Goal: Information Seeking & Learning: Learn about a topic

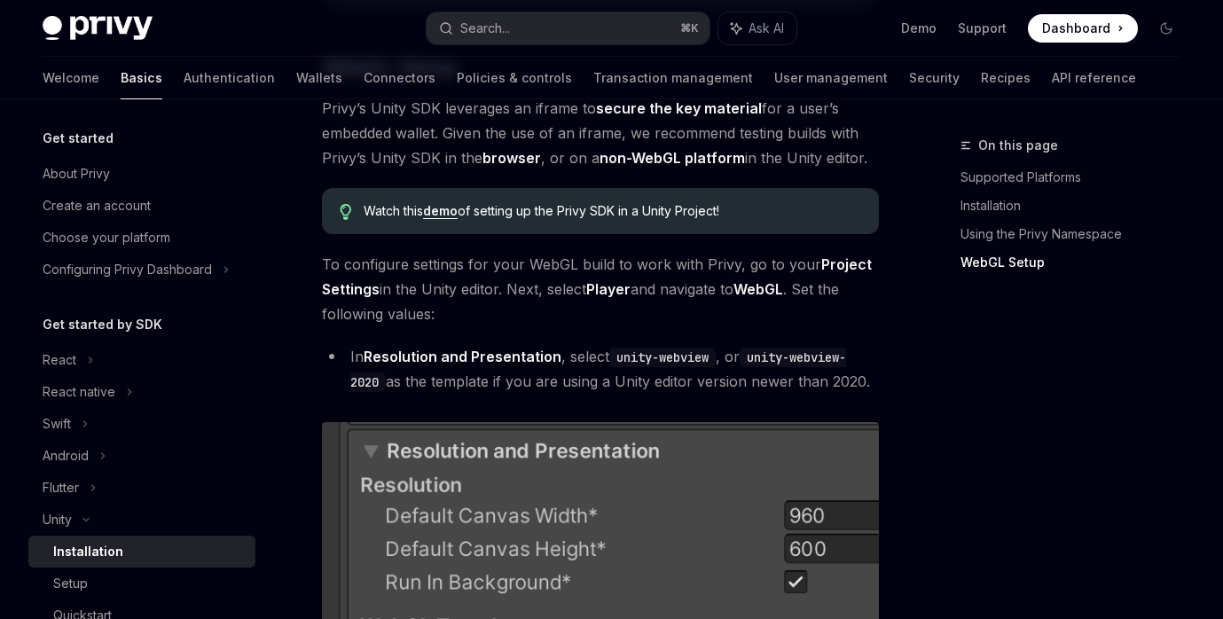
scroll to position [1576, 0]
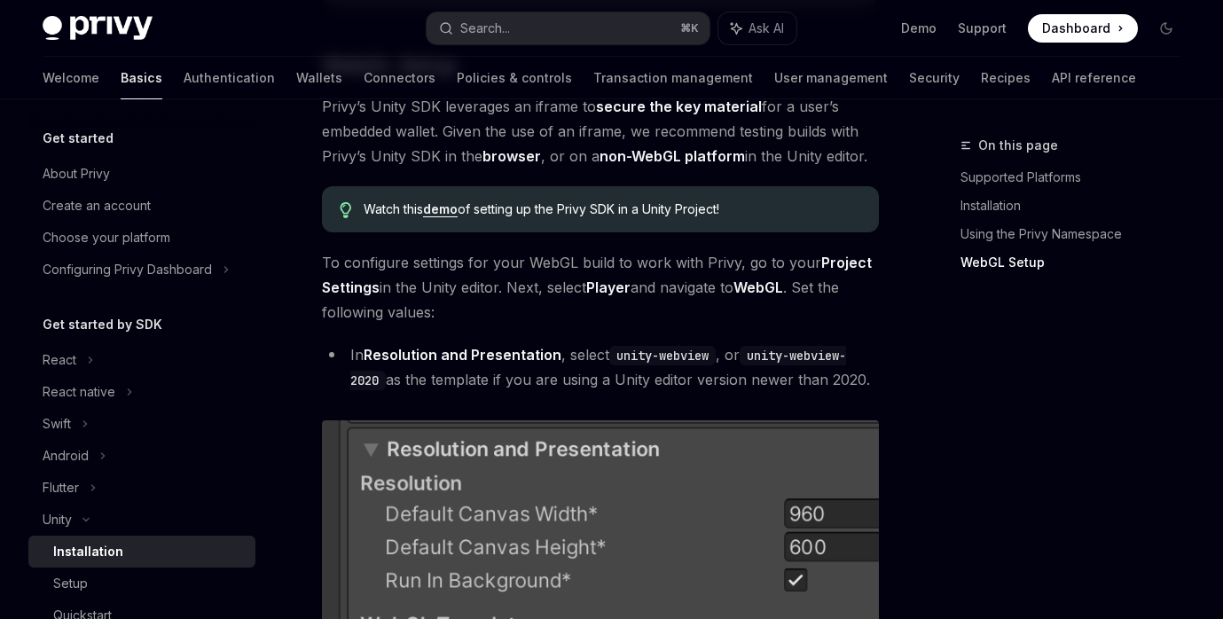
click at [443, 209] on link "demo" at bounding box center [440, 209] width 35 height 16
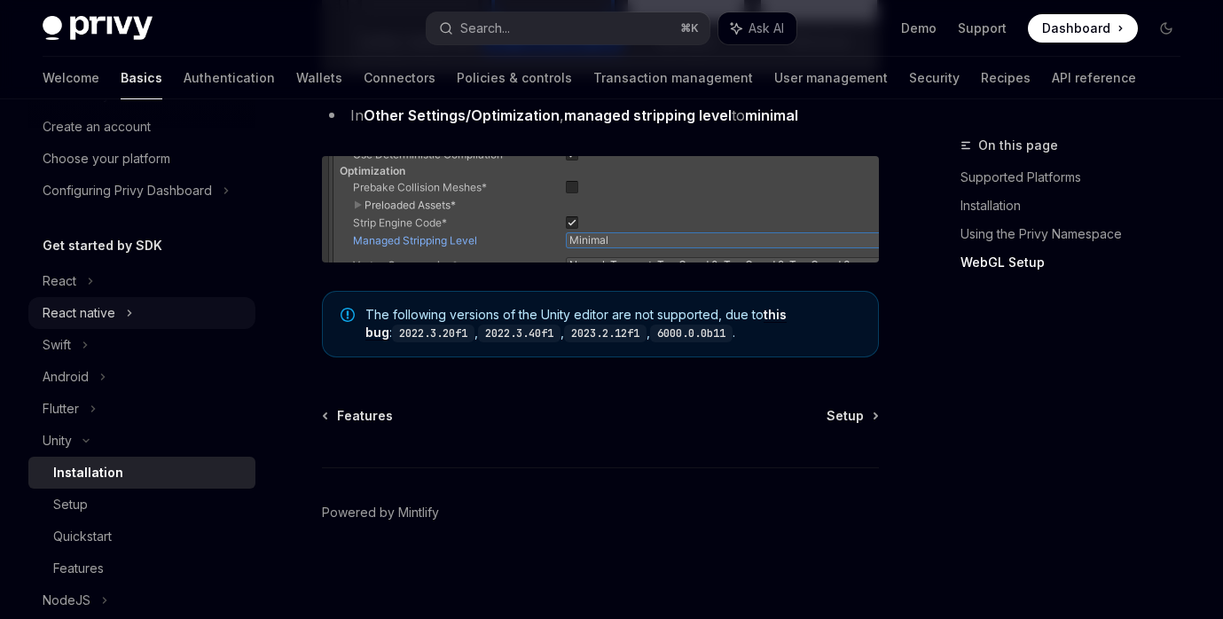
scroll to position [80, 0]
click at [169, 496] on div "Setup" at bounding box center [149, 503] width 192 height 21
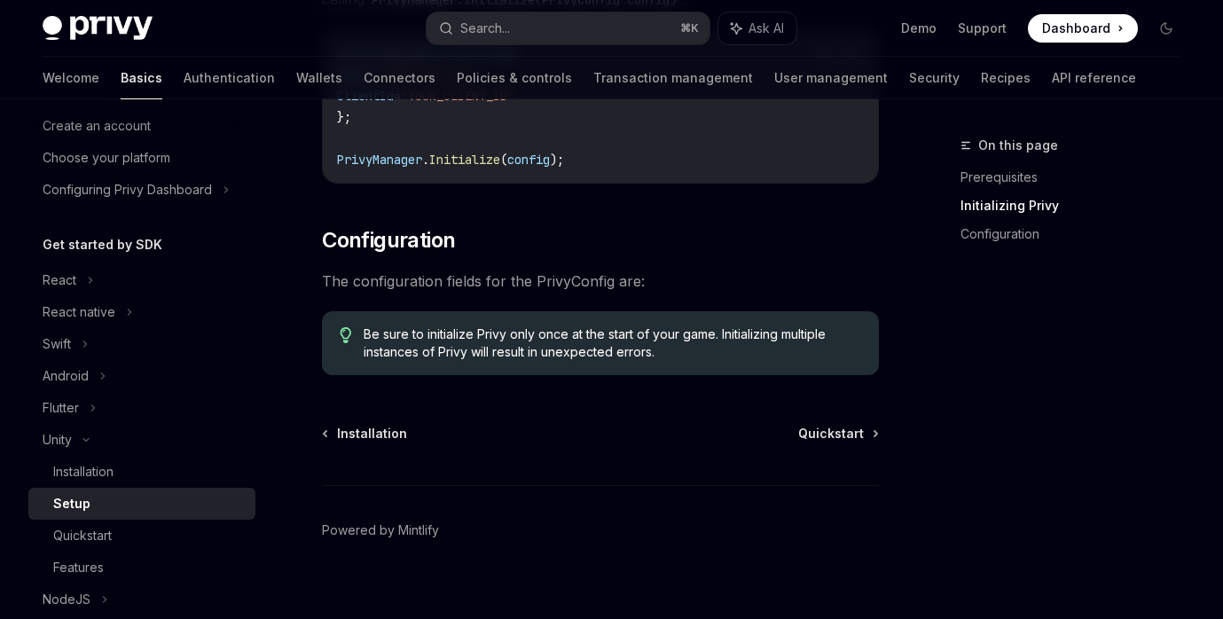
scroll to position [558, 0]
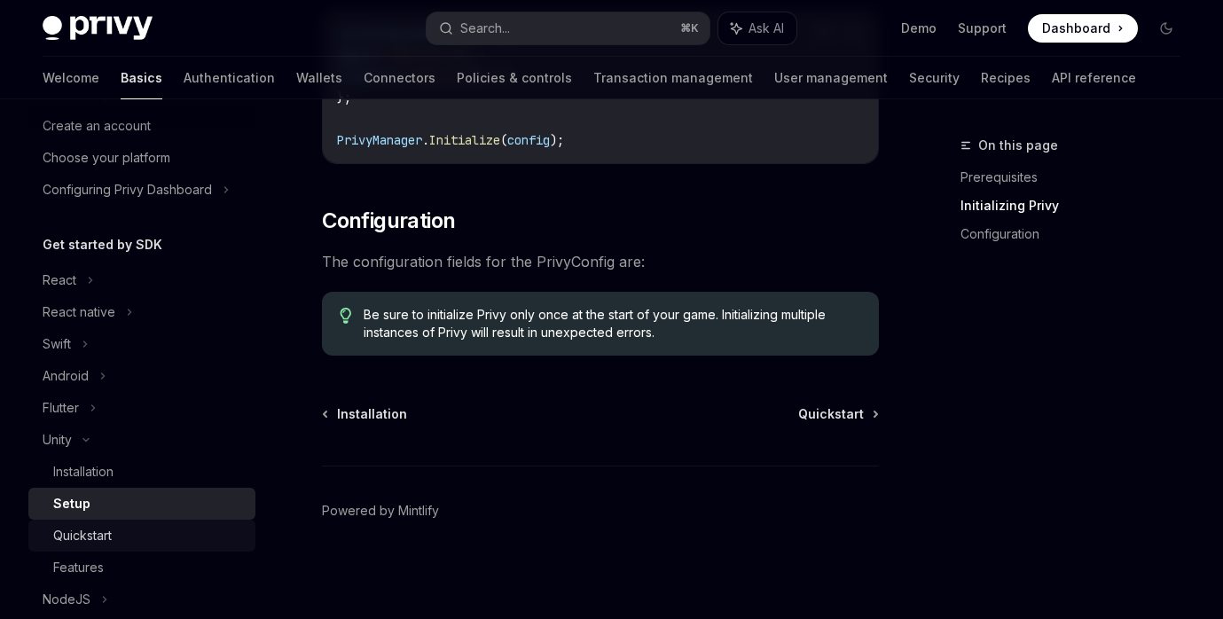
click at [162, 523] on link "Quickstart" at bounding box center [141, 536] width 227 height 32
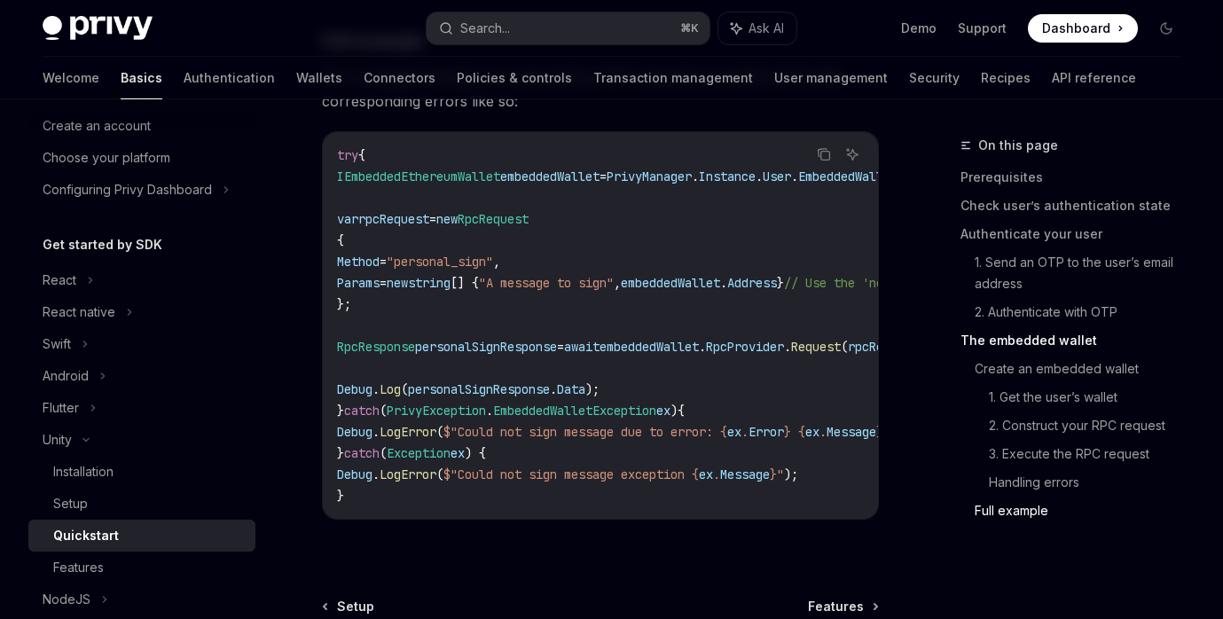
scroll to position [5484, 0]
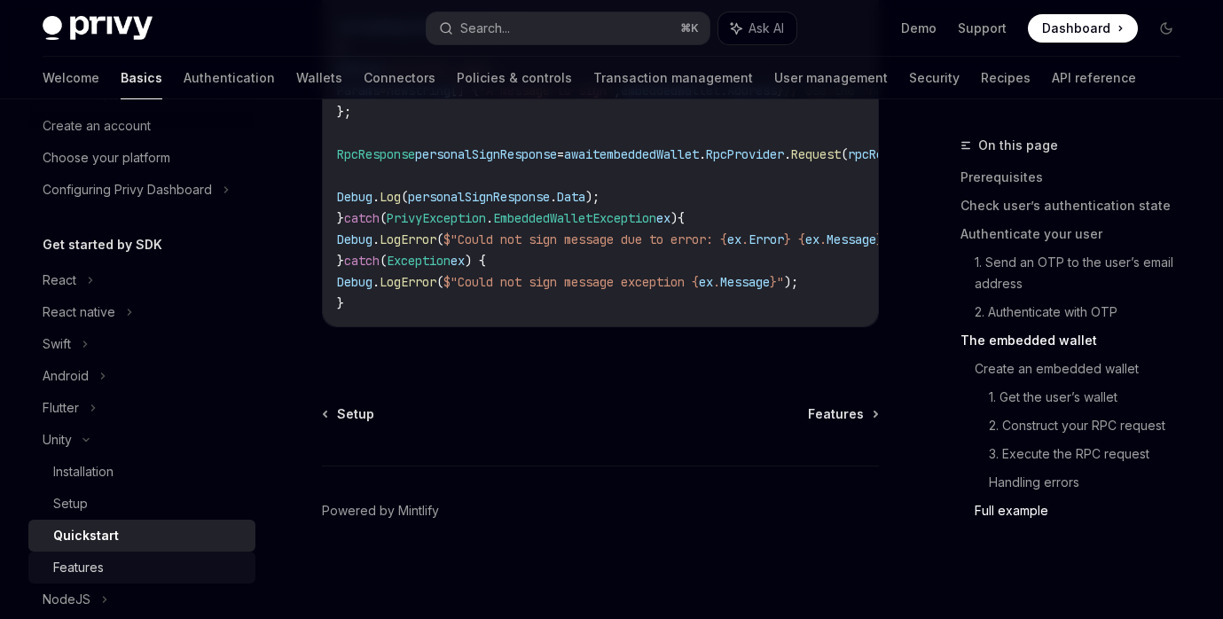
click at [192, 575] on div "Features" at bounding box center [149, 567] width 192 height 21
type textarea "*"
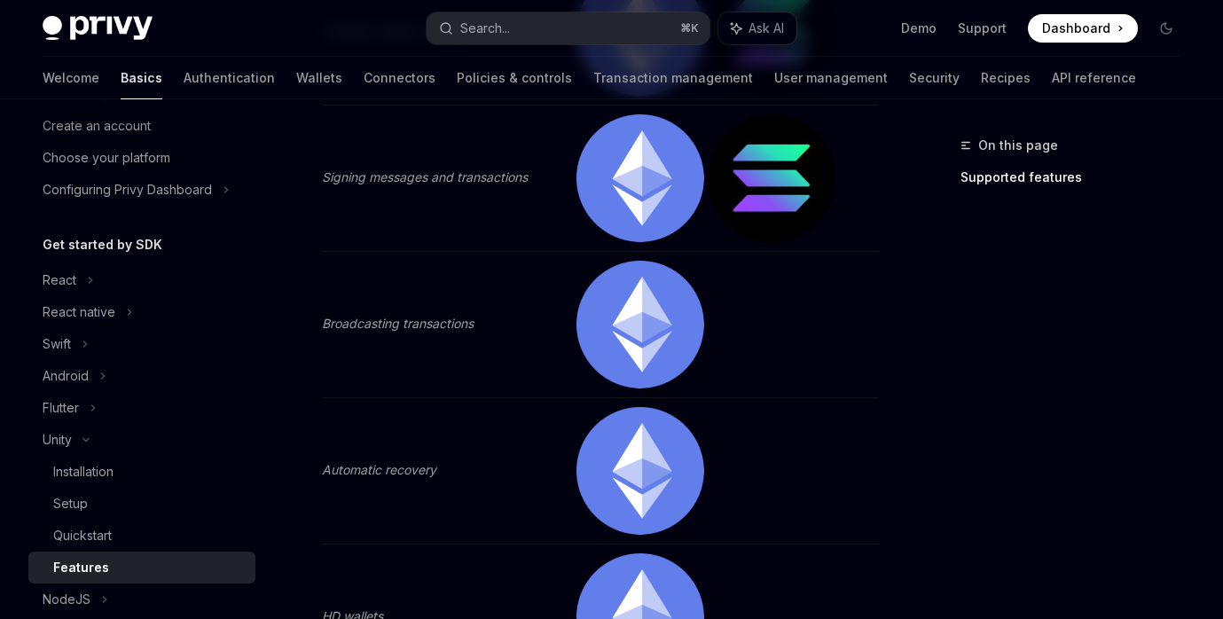
scroll to position [468, 0]
